Goal: Task Accomplishment & Management: Use online tool/utility

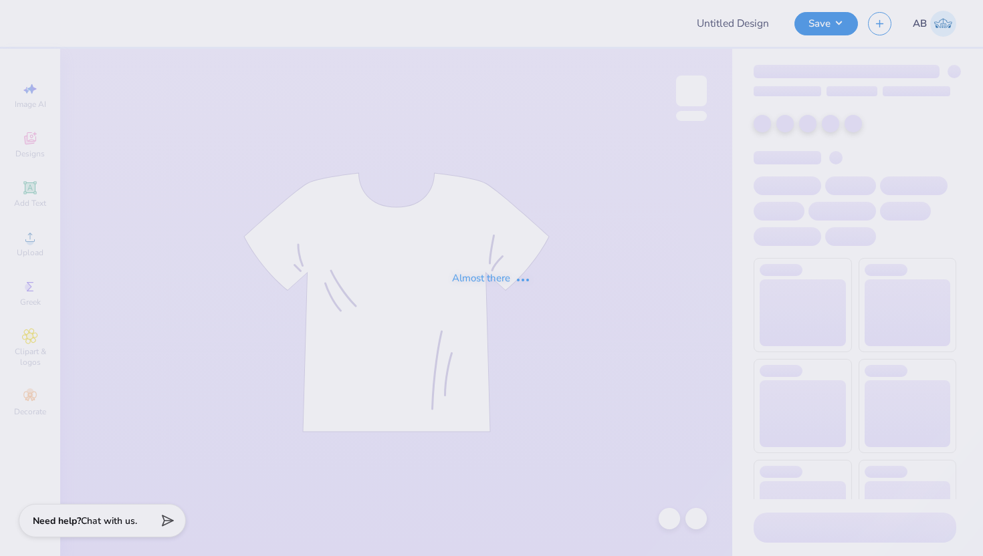
type input "Acacia Homecoming!"
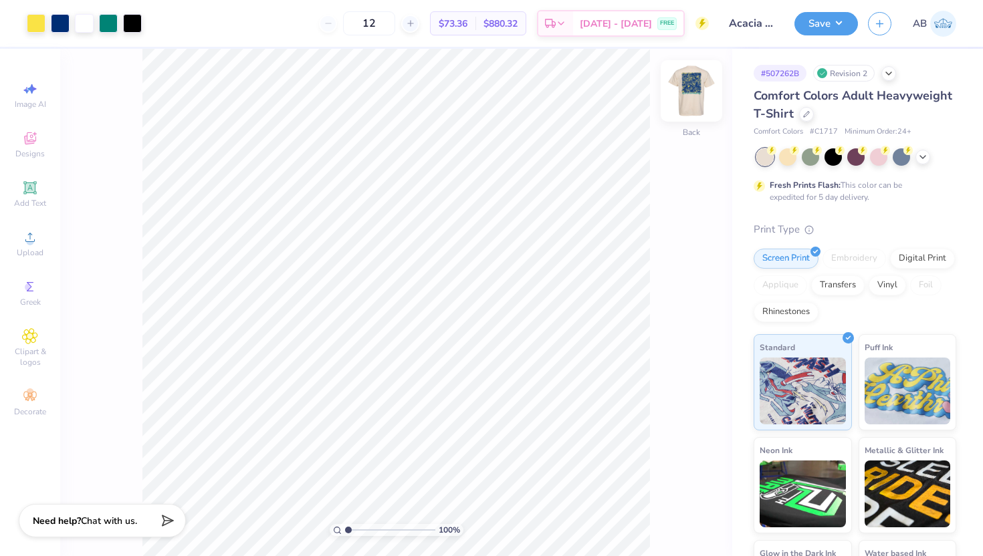
click at [689, 87] on img at bounding box center [691, 90] width 53 height 53
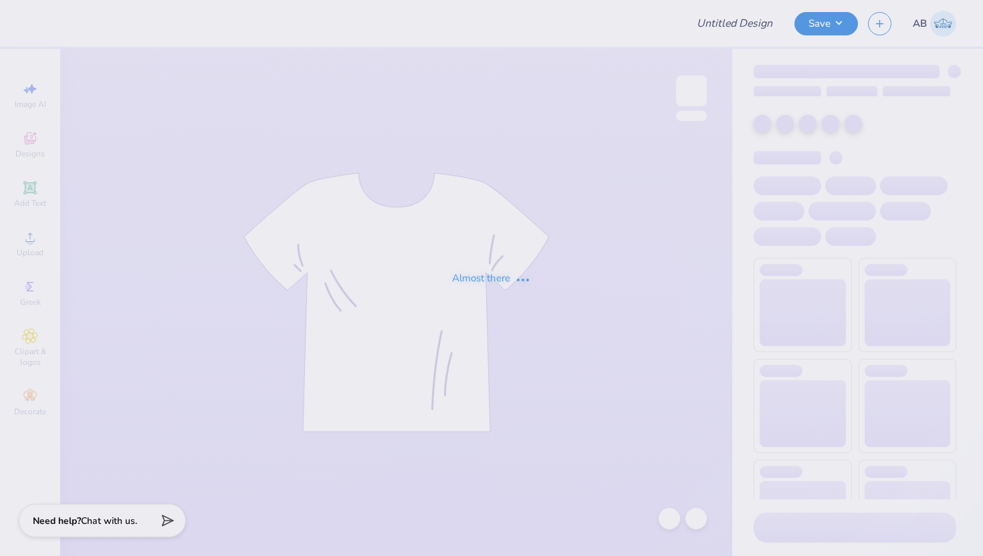
type input "Acacia Homecoming!"
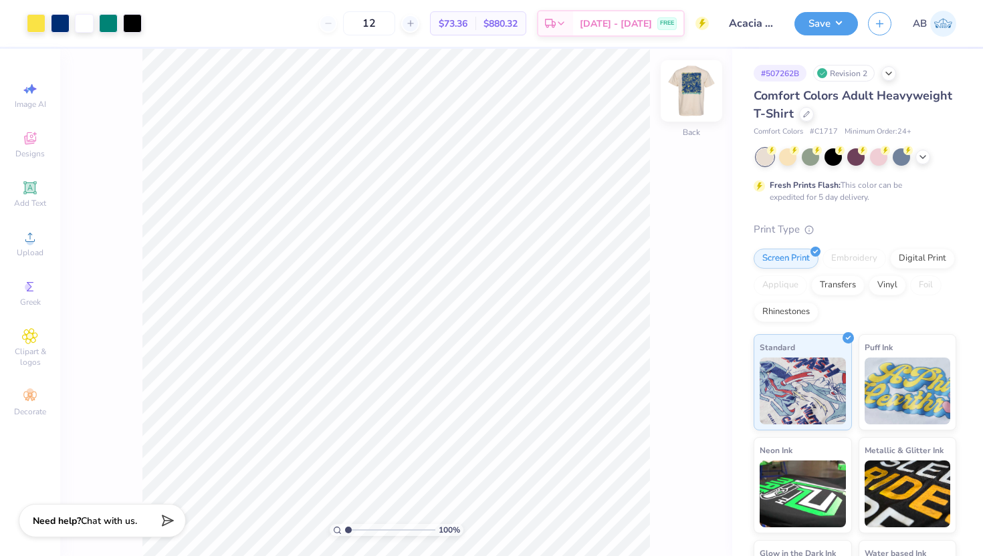
click at [688, 92] on img at bounding box center [691, 90] width 53 height 53
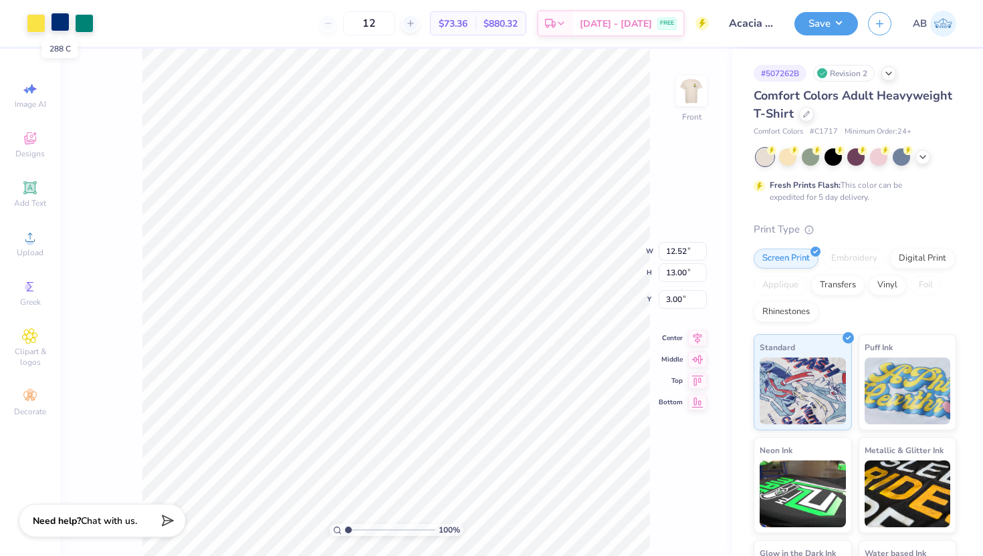
click at [62, 21] on div at bounding box center [60, 22] width 19 height 19
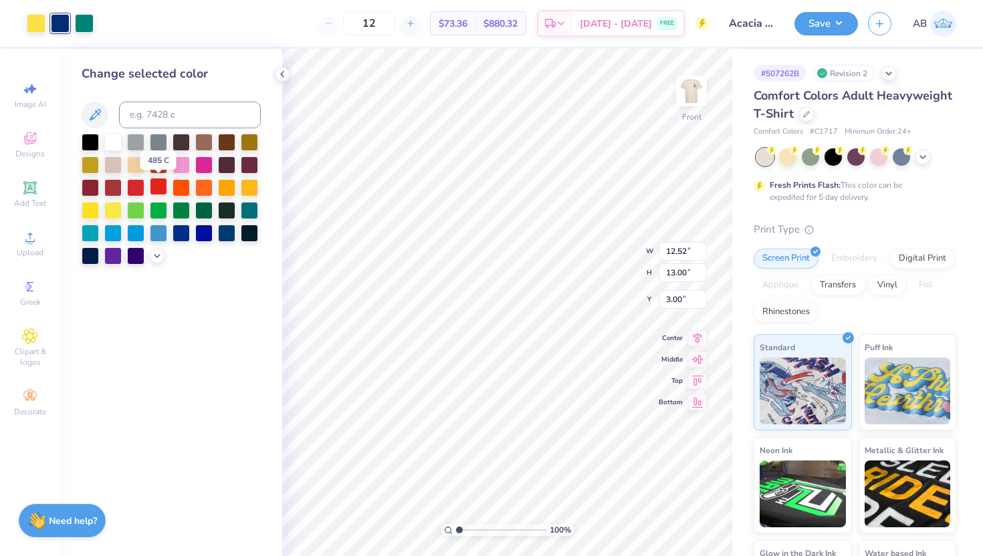
click at [159, 185] on div at bounding box center [158, 186] width 17 height 17
click at [136, 189] on div at bounding box center [135, 187] width 17 height 17
click at [156, 189] on div at bounding box center [158, 187] width 17 height 17
click at [128, 188] on div at bounding box center [135, 187] width 17 height 17
click at [112, 189] on div at bounding box center [112, 187] width 17 height 17
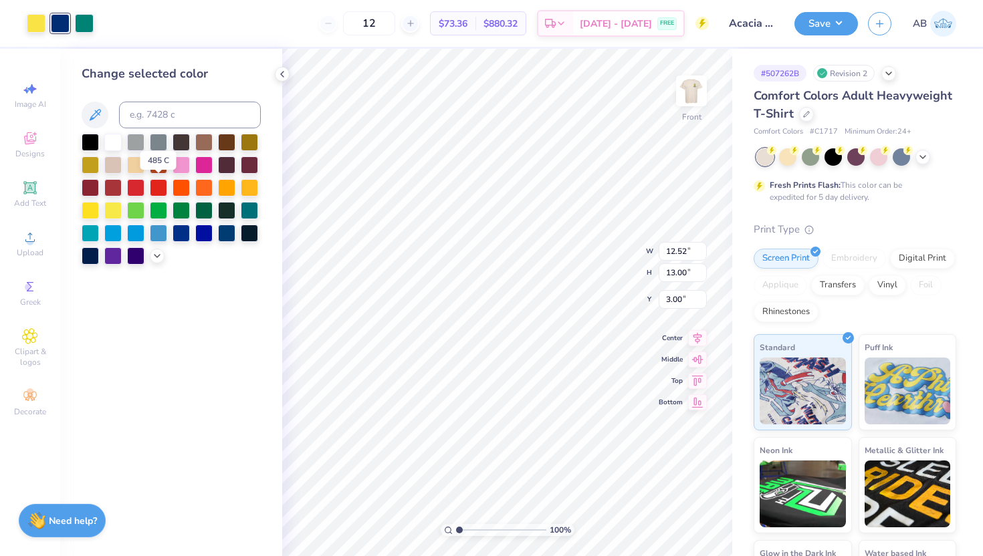
click at [112, 191] on div at bounding box center [112, 187] width 17 height 17
click at [92, 189] on div at bounding box center [90, 187] width 17 height 17
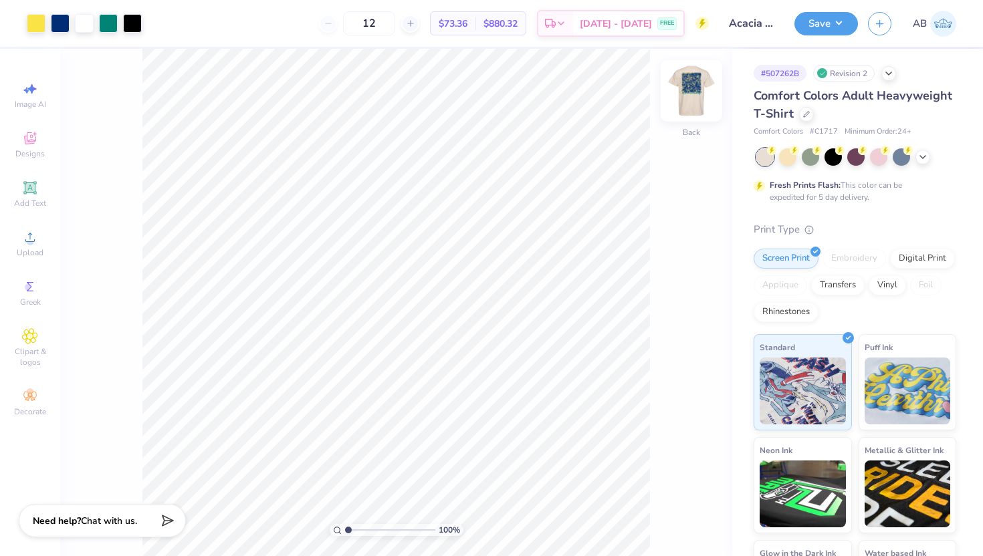
click at [693, 99] on img at bounding box center [691, 90] width 53 height 53
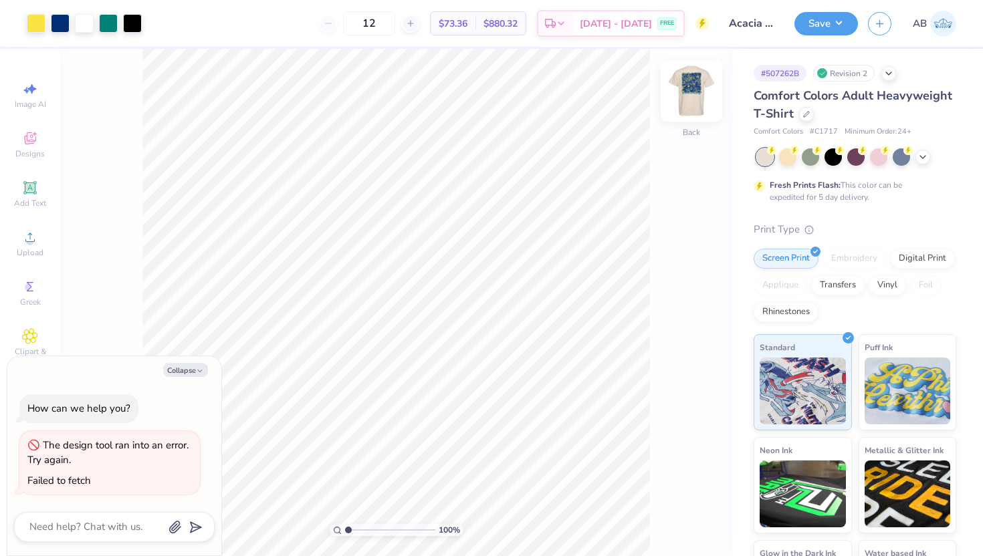
click at [689, 86] on img at bounding box center [691, 90] width 53 height 53
click at [58, 20] on div at bounding box center [60, 22] width 19 height 19
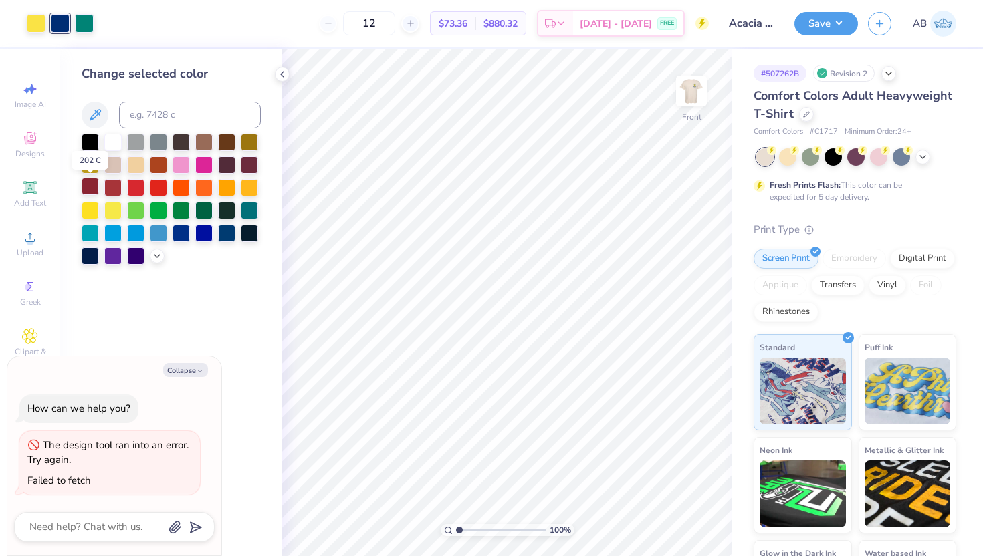
click at [90, 189] on div at bounding box center [90, 186] width 17 height 17
click at [838, 23] on button "Save" at bounding box center [826, 21] width 64 height 23
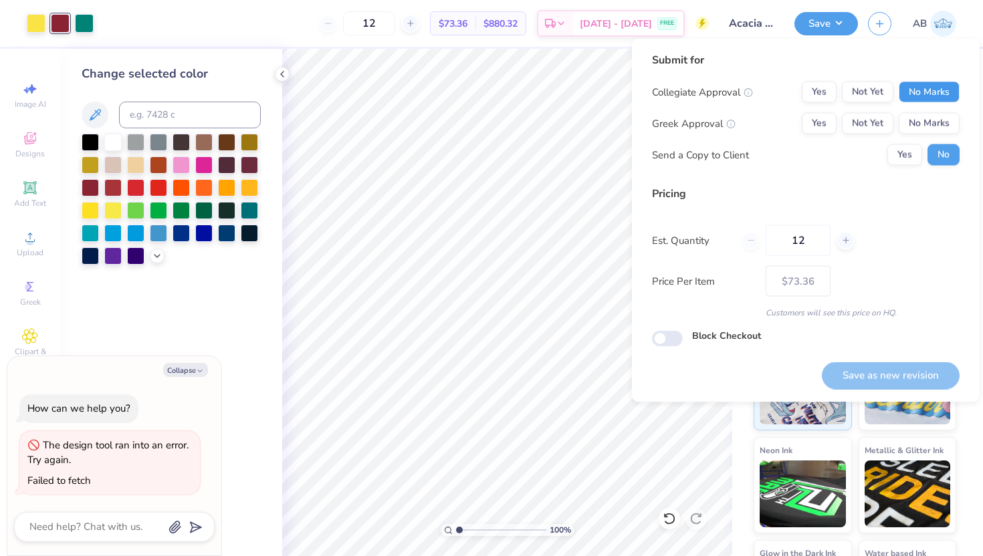
click at [930, 94] on button "No Marks" at bounding box center [929, 92] width 61 height 21
click at [932, 120] on button "No Marks" at bounding box center [929, 123] width 61 height 21
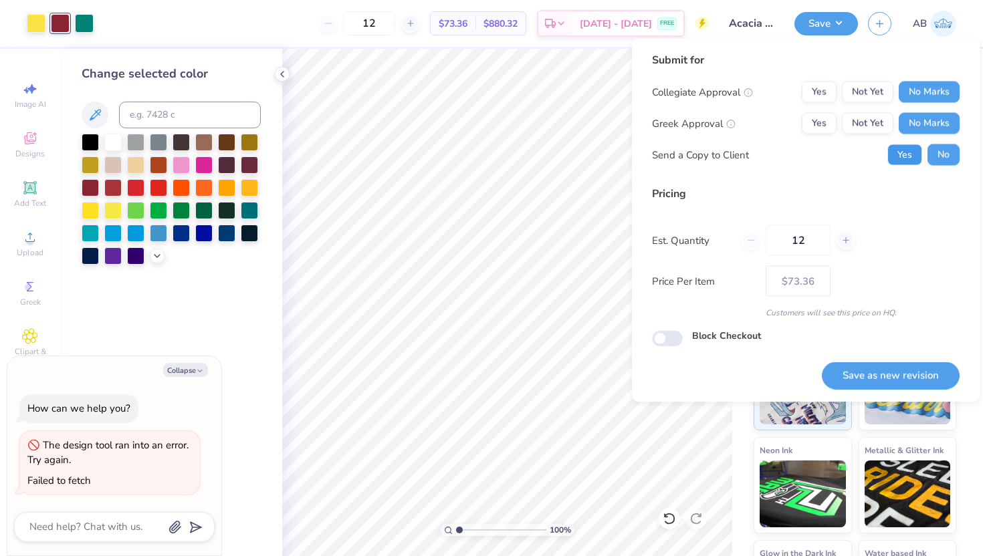
click at [901, 155] on button "Yes" at bounding box center [904, 154] width 35 height 21
type textarea "x"
click at [824, 122] on button "Yes" at bounding box center [819, 123] width 35 height 21
click at [860, 120] on button "Not Yet" at bounding box center [867, 123] width 51 height 21
click at [831, 128] on button "Yes" at bounding box center [819, 123] width 35 height 21
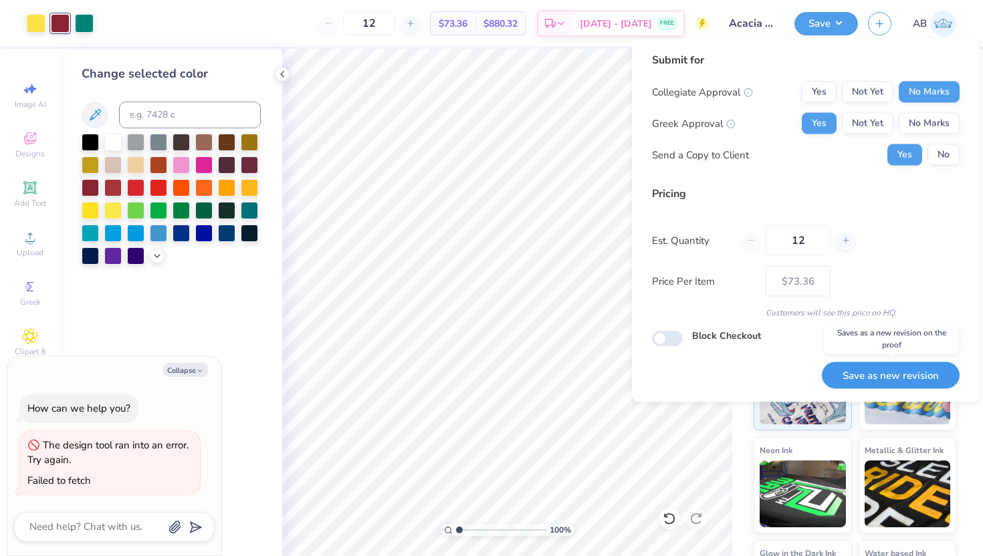
click at [867, 377] on button "Save as new revision" at bounding box center [891, 375] width 138 height 27
type input "$73.36"
